Goal: Check status: Check status

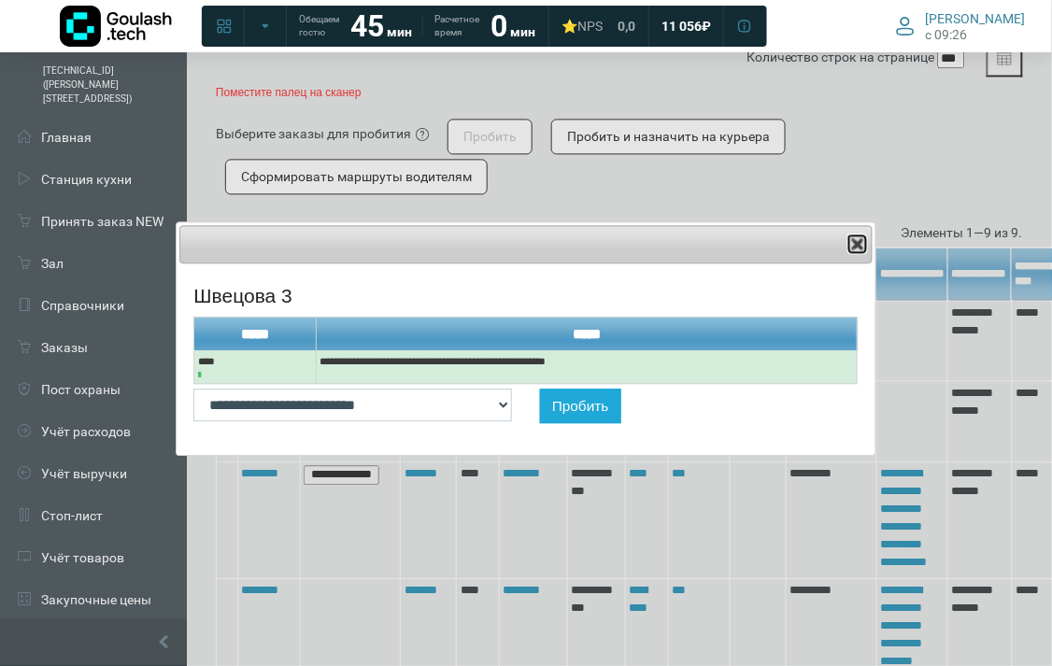
scroll to position [126, 374]
click at [848, 243] on button "Close" at bounding box center [857, 244] width 19 height 19
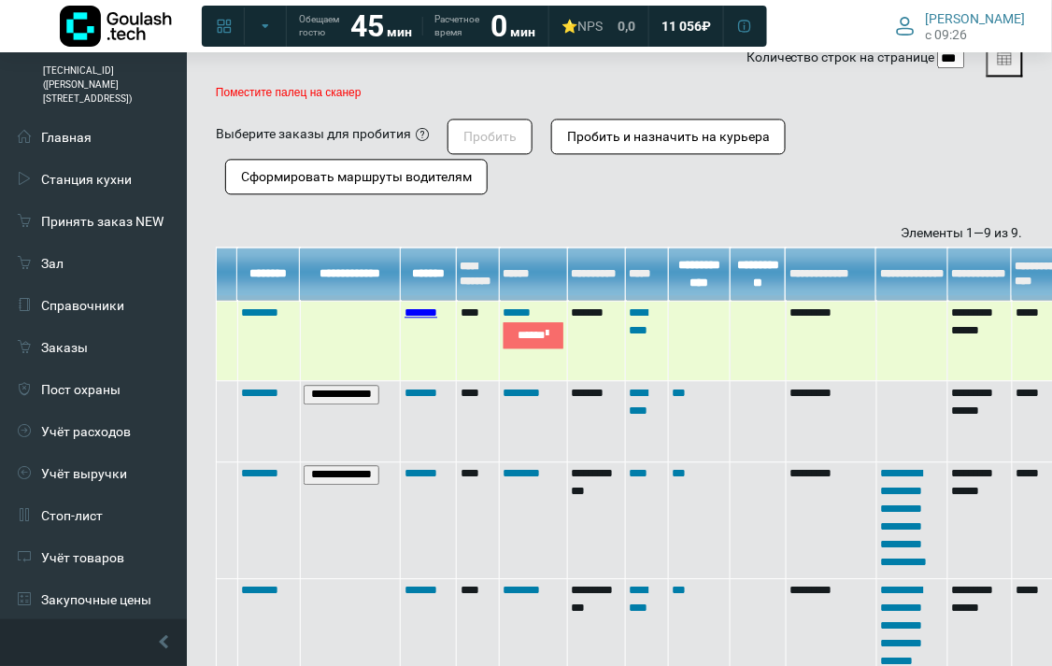
click at [420, 319] on link "*******" at bounding box center [421, 312] width 33 height 12
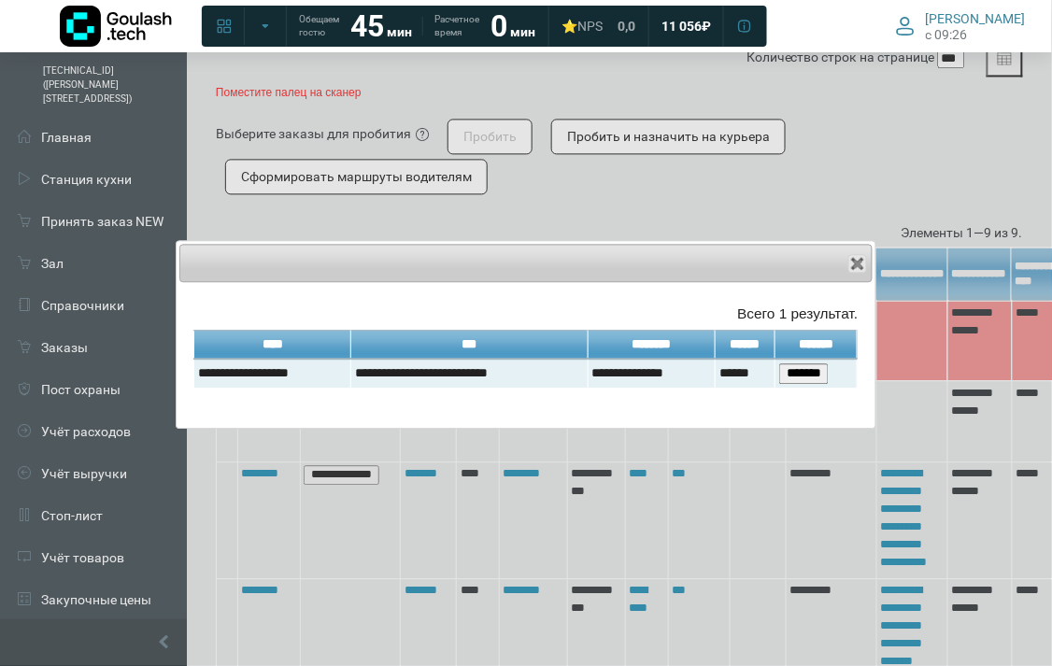
click at [857, 250] on div "Close" at bounding box center [525, 262] width 693 height 37
click at [843, 269] on div "Close" at bounding box center [525, 262] width 693 height 37
click at [853, 268] on span "button" at bounding box center [857, 263] width 15 height 15
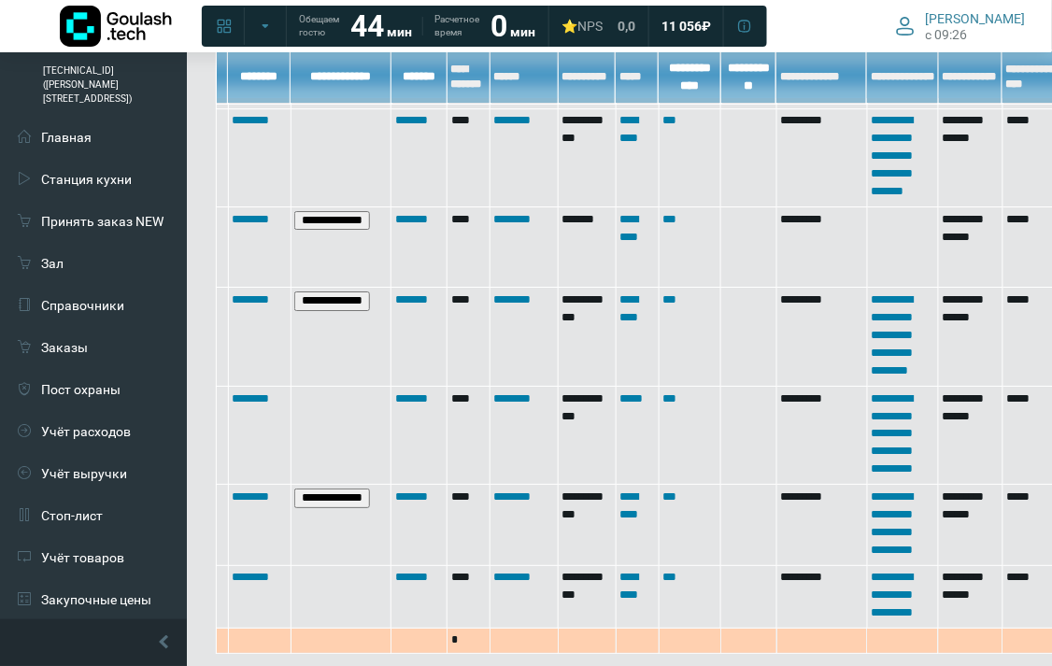
scroll to position [766, 0]
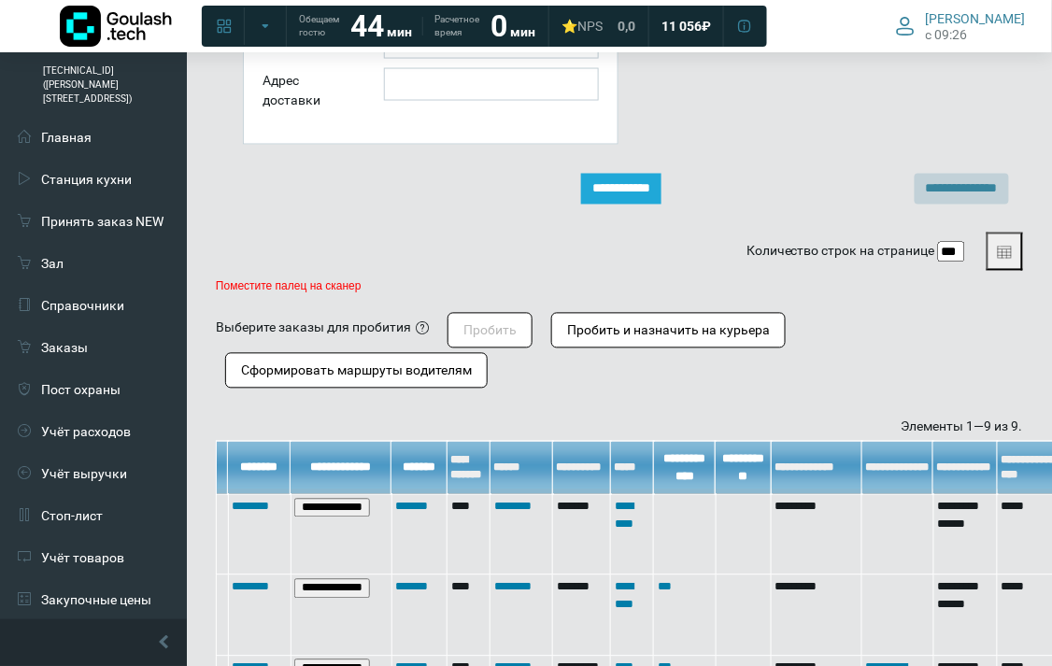
scroll to position [747, 0]
